Goal: Contribute content

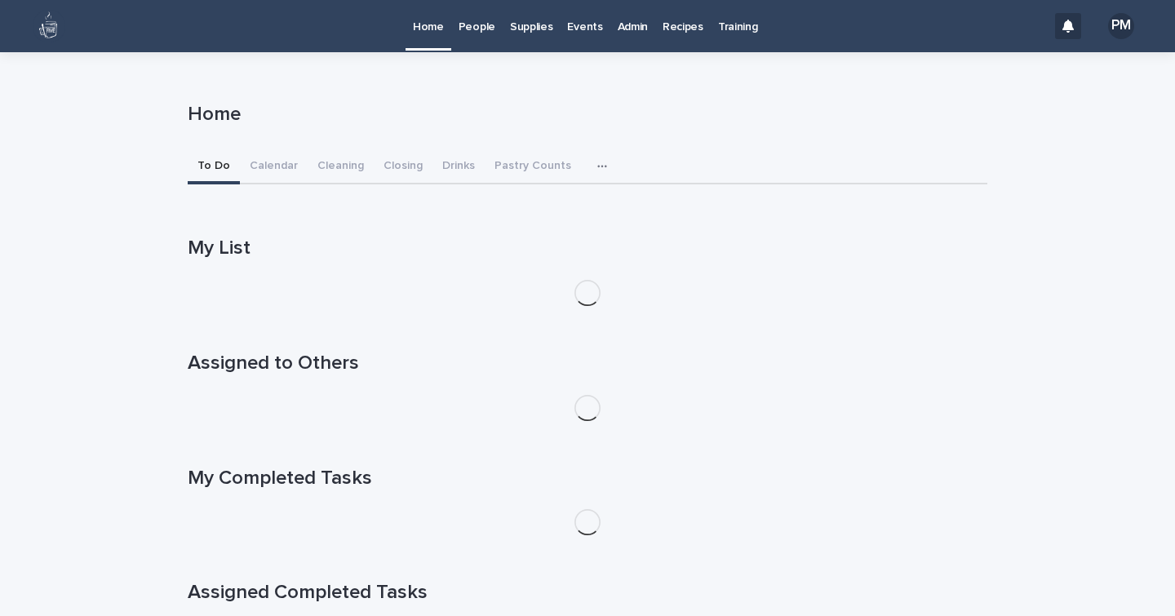
click at [671, 25] on p "Recipes" at bounding box center [683, 17] width 41 height 34
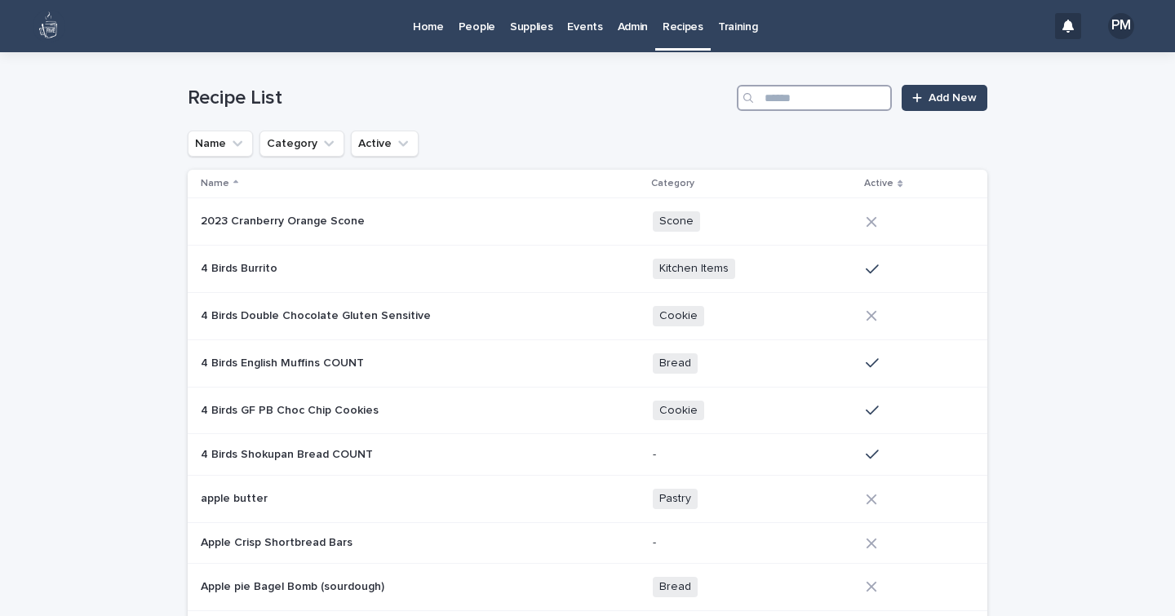
click at [801, 95] on input "Search" at bounding box center [814, 98] width 155 height 26
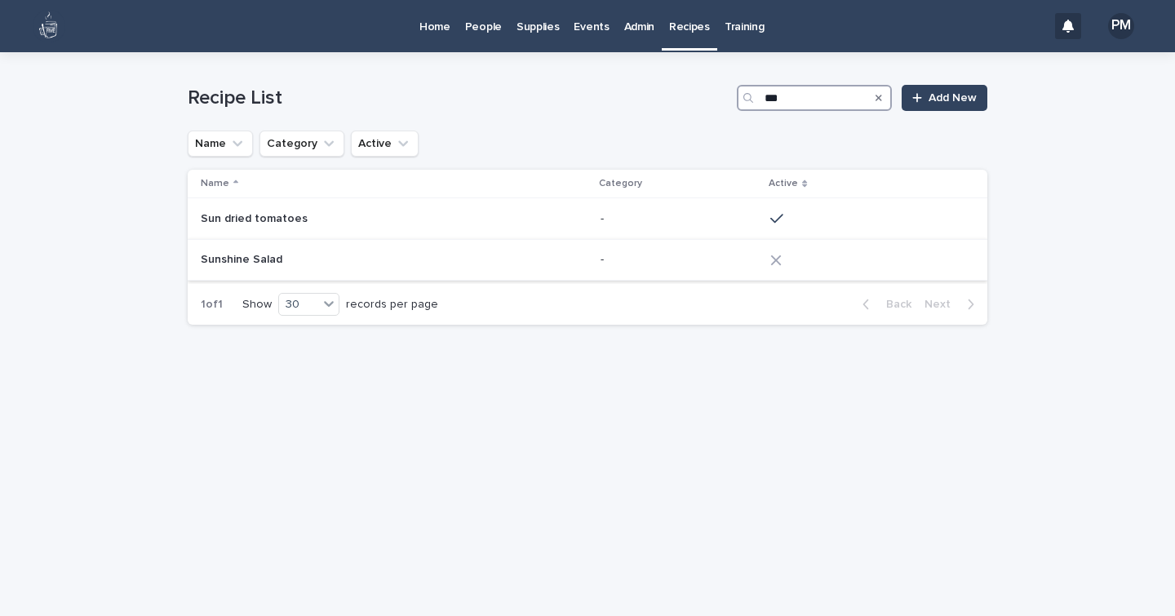
type input "***"
click at [259, 264] on p "Sunshine Salad" at bounding box center [243, 258] width 85 height 17
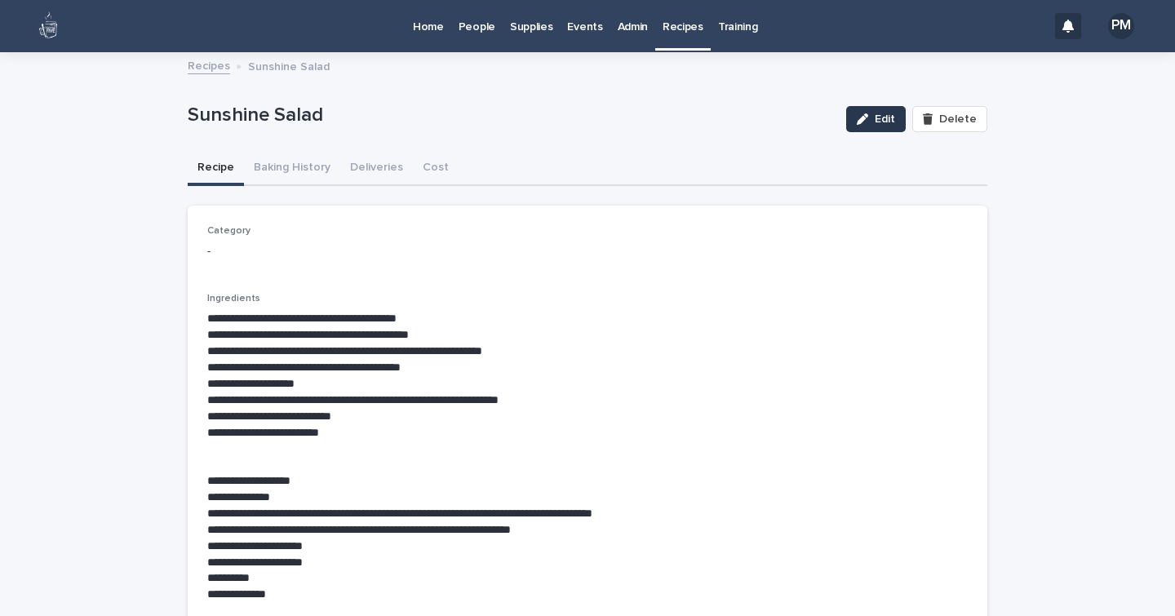
click at [873, 109] on button "Edit" at bounding box center [876, 119] width 60 height 26
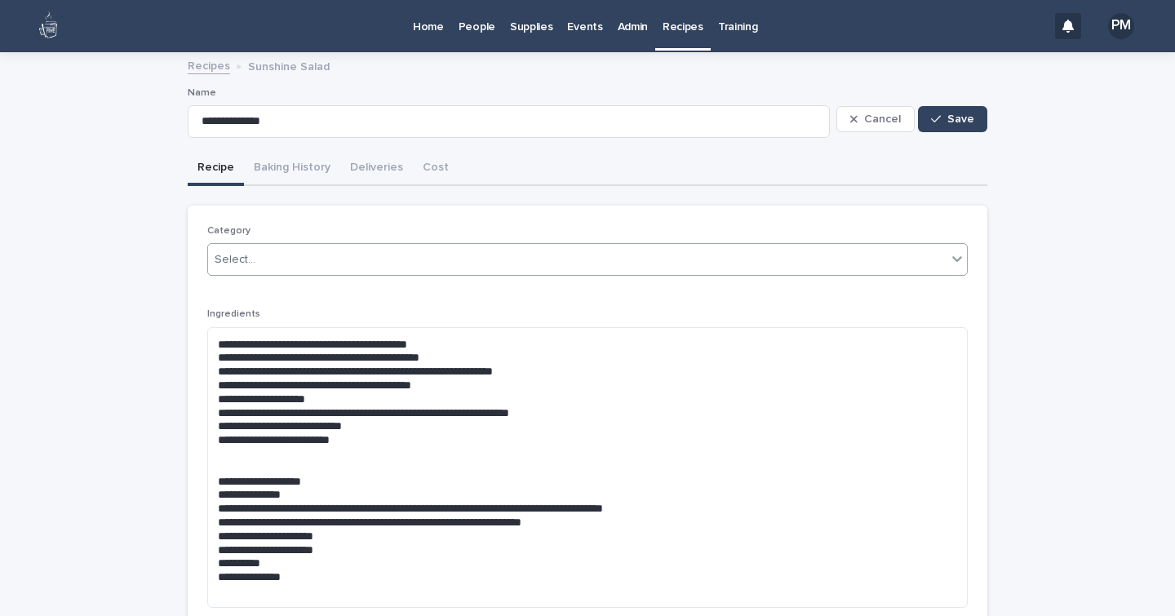
click at [257, 263] on input "text" at bounding box center [258, 260] width 2 height 14
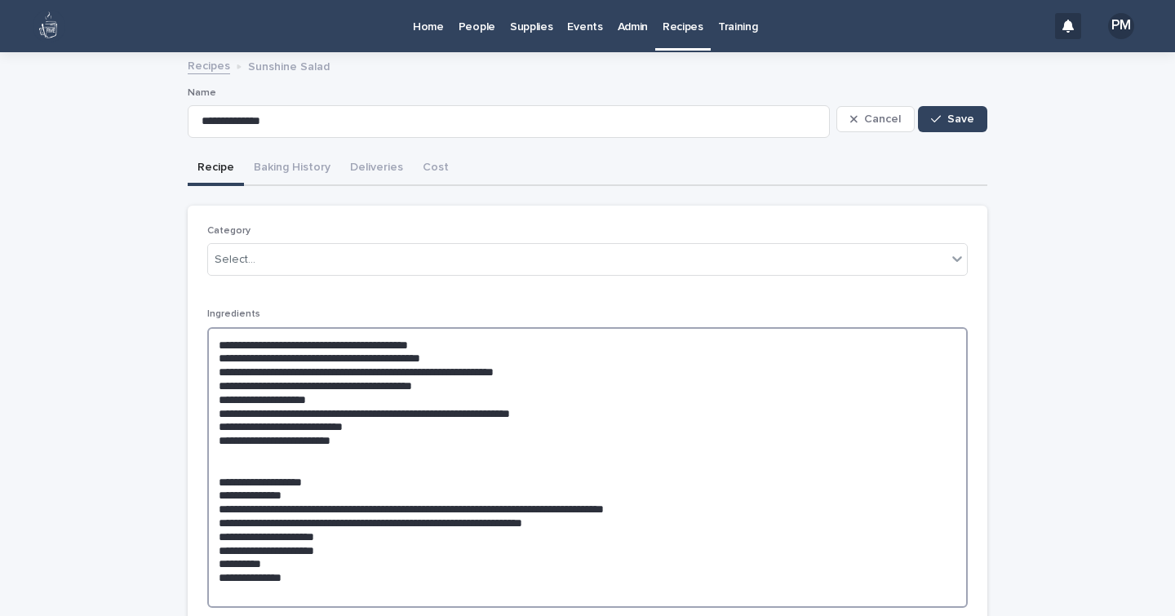
click at [277, 531] on textarea "**********" at bounding box center [587, 467] width 760 height 281
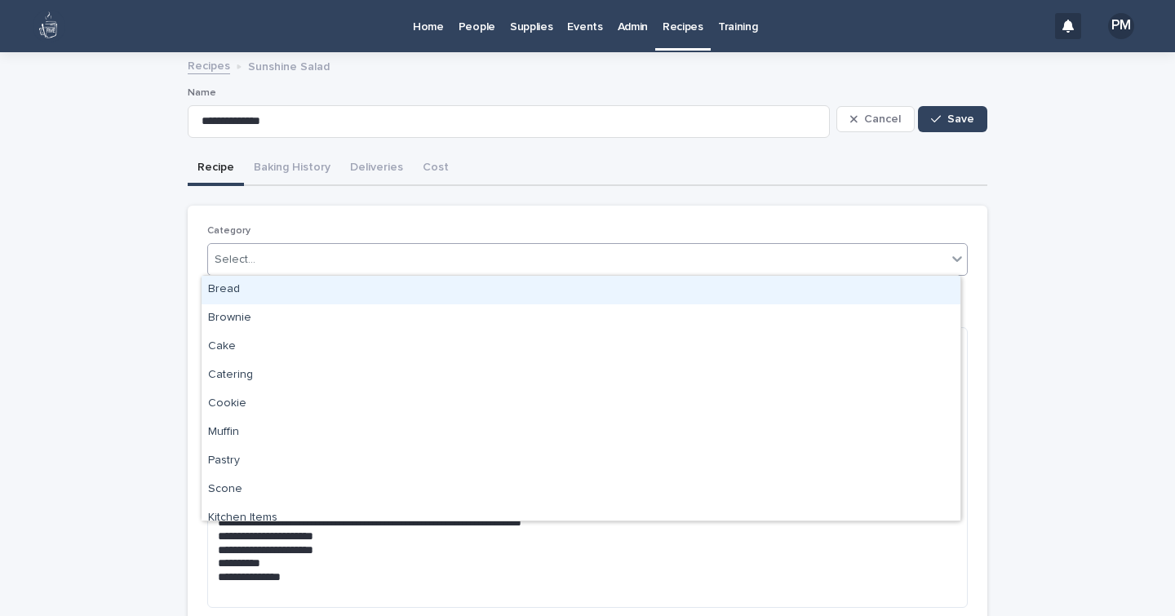
click at [255, 255] on div "Select..." at bounding box center [577, 259] width 738 height 27
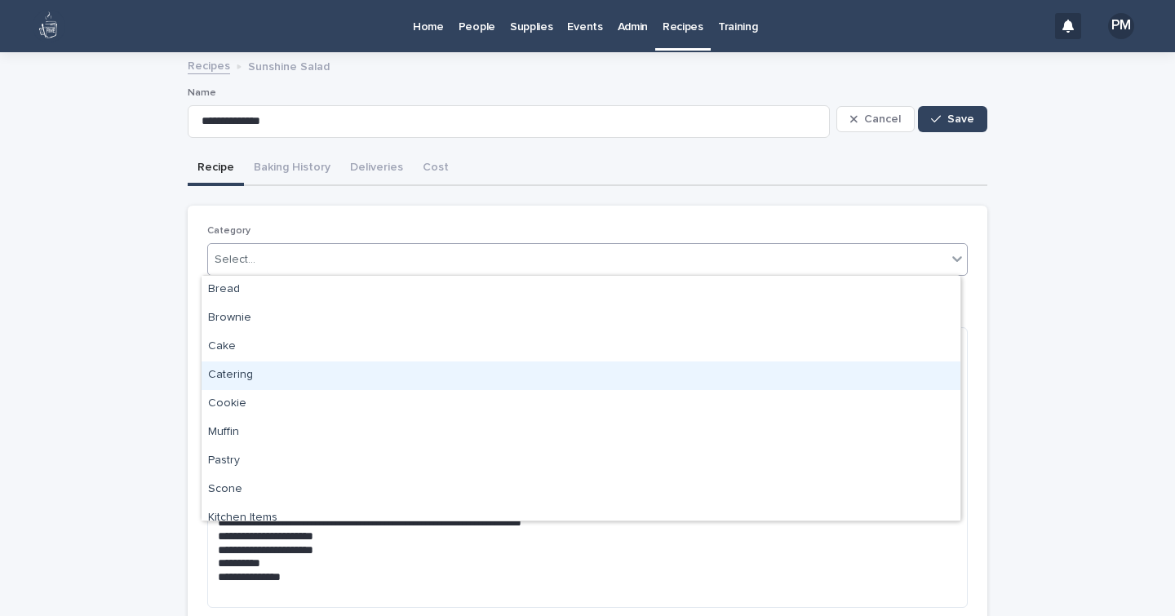
click at [247, 376] on div "Catering" at bounding box center [581, 375] width 759 height 29
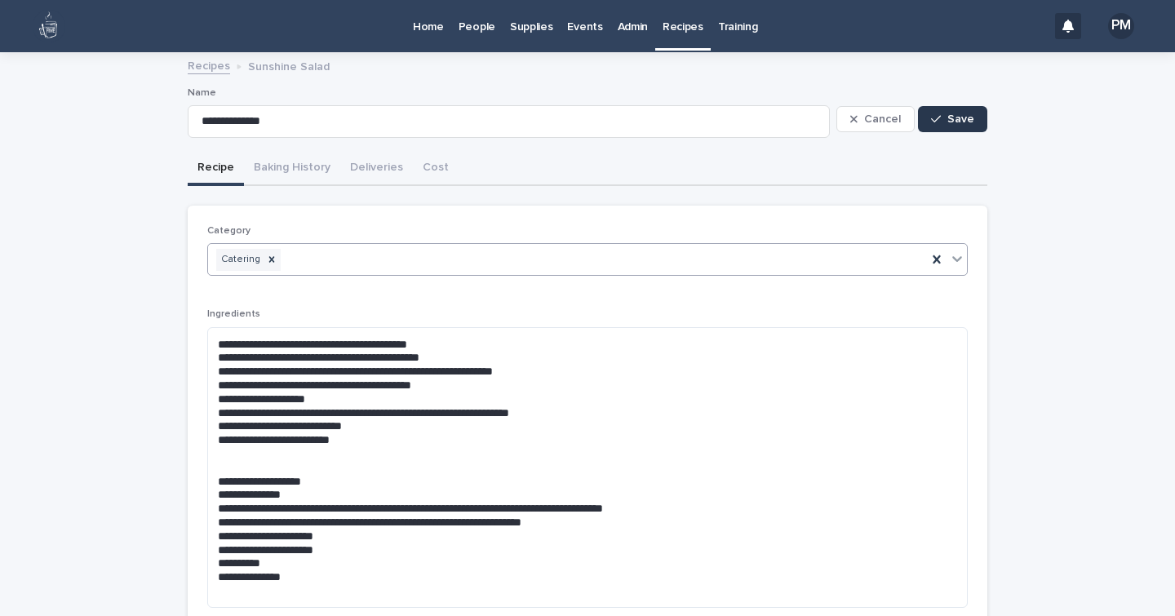
click at [942, 126] on button "Save" at bounding box center [952, 119] width 69 height 26
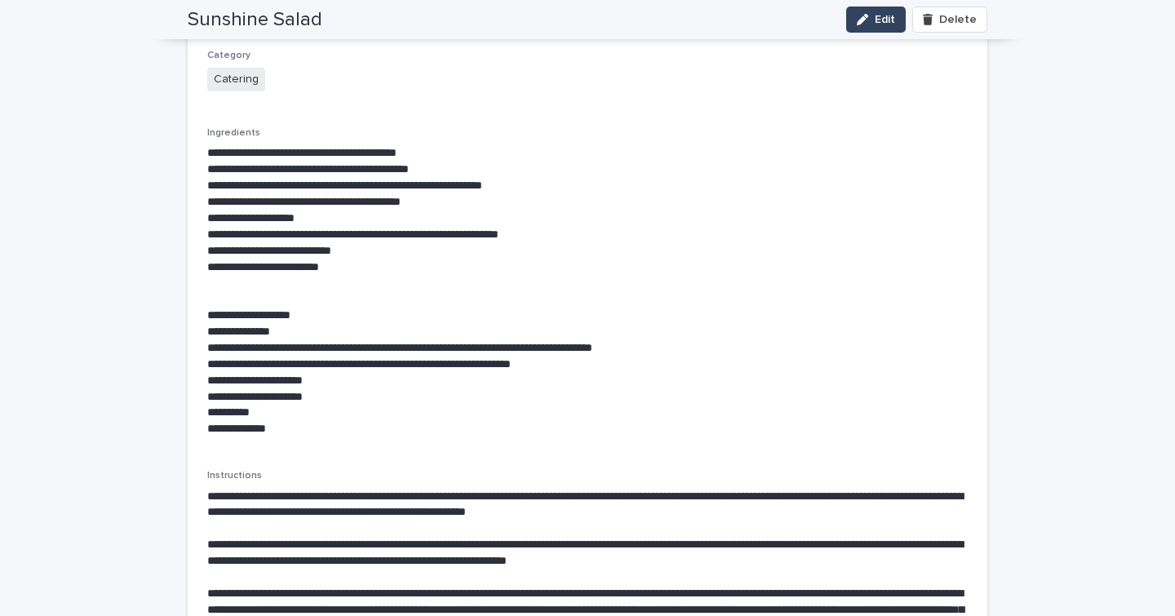
scroll to position [176, 0]
